Goal: Transaction & Acquisition: Purchase product/service

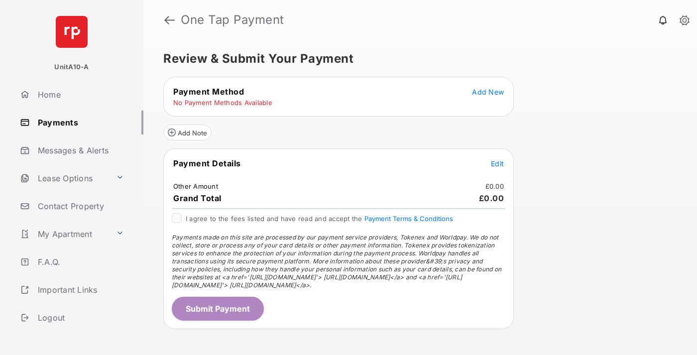
click at [488, 92] on span "Add New" at bounding box center [488, 92] width 32 height 8
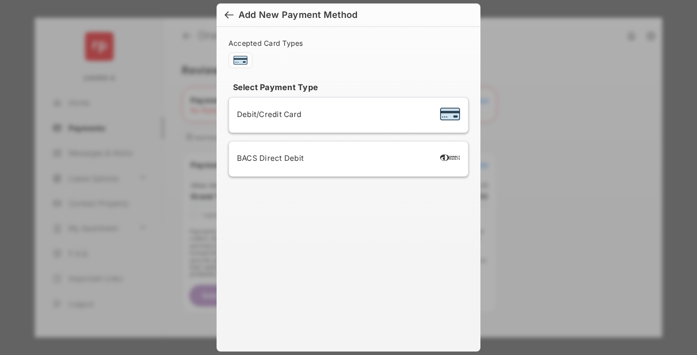
click at [266, 114] on span "Debit/Credit Card" at bounding box center [269, 114] width 64 height 9
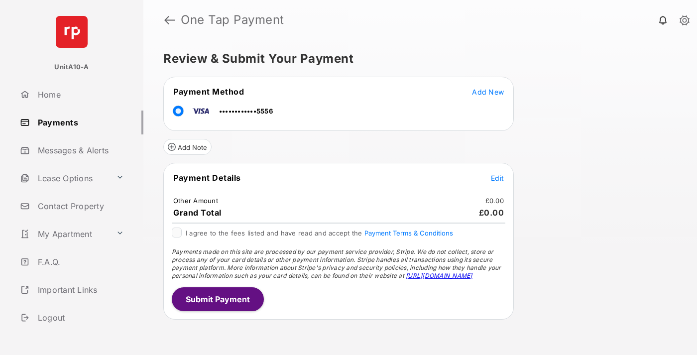
click at [498, 178] on span "Edit" at bounding box center [497, 178] width 13 height 8
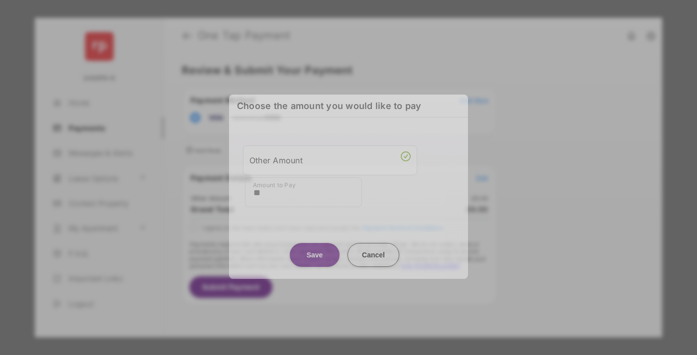
type input "**"
click at [315, 253] on button "Save" at bounding box center [315, 255] width 50 height 24
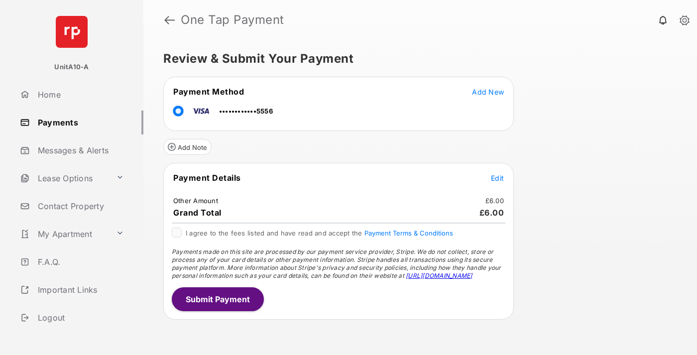
click at [217, 299] on button "Submit Payment" at bounding box center [218, 299] width 92 height 24
